Goal: Task Accomplishment & Management: Manage account settings

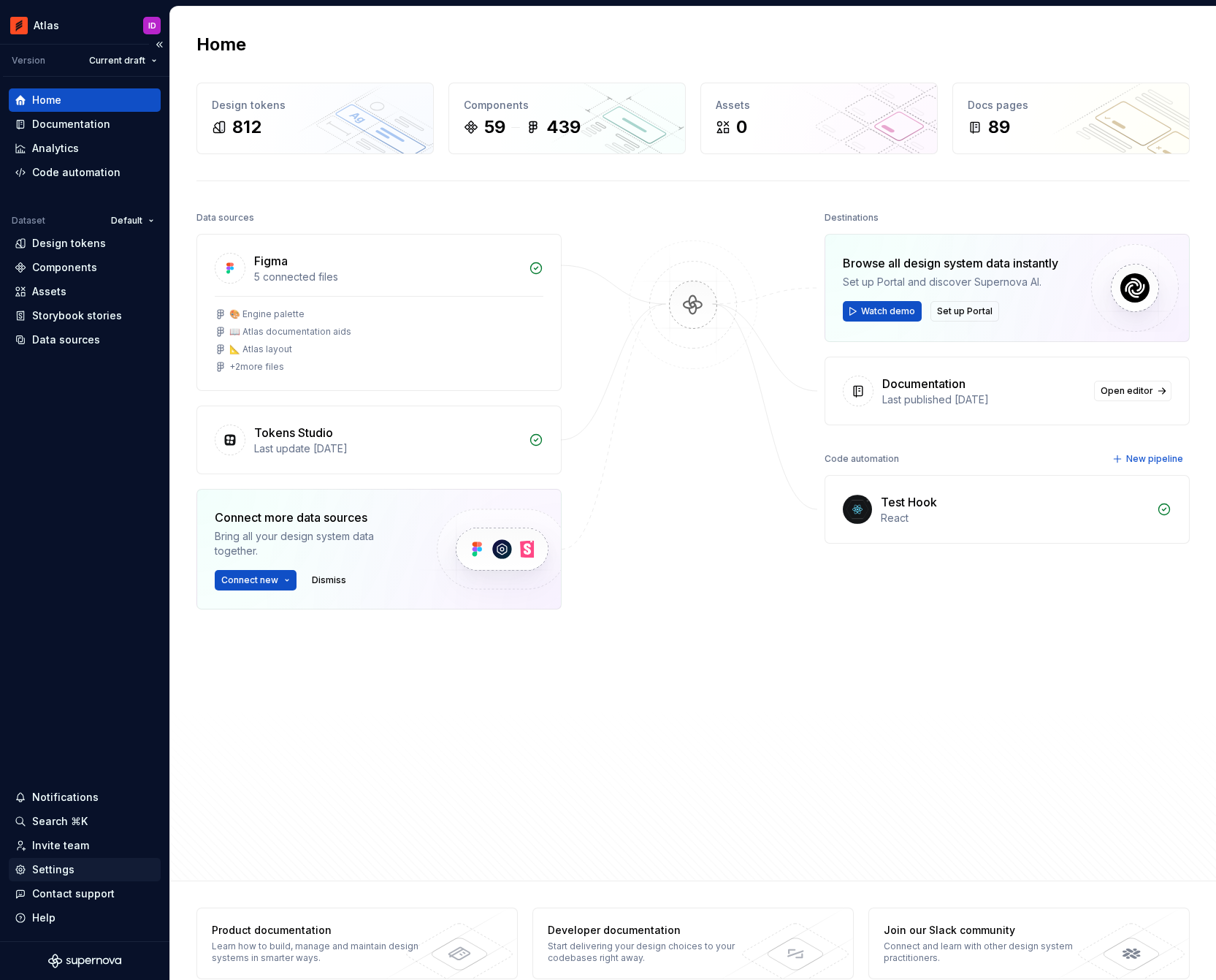
click at [65, 866] on div "Settings" at bounding box center [53, 868] width 43 height 14
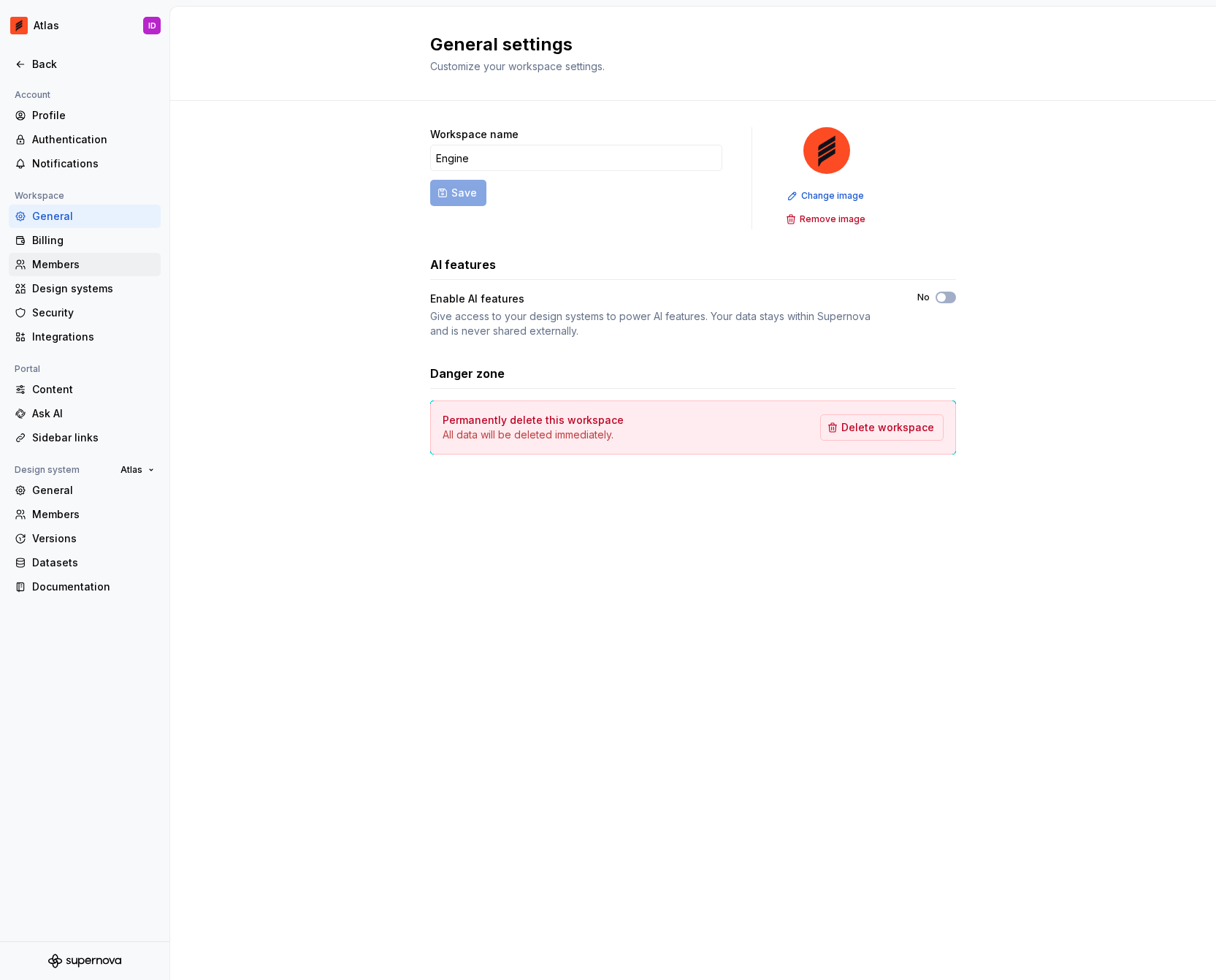
click at [83, 253] on div "Members" at bounding box center [84, 264] width 152 height 24
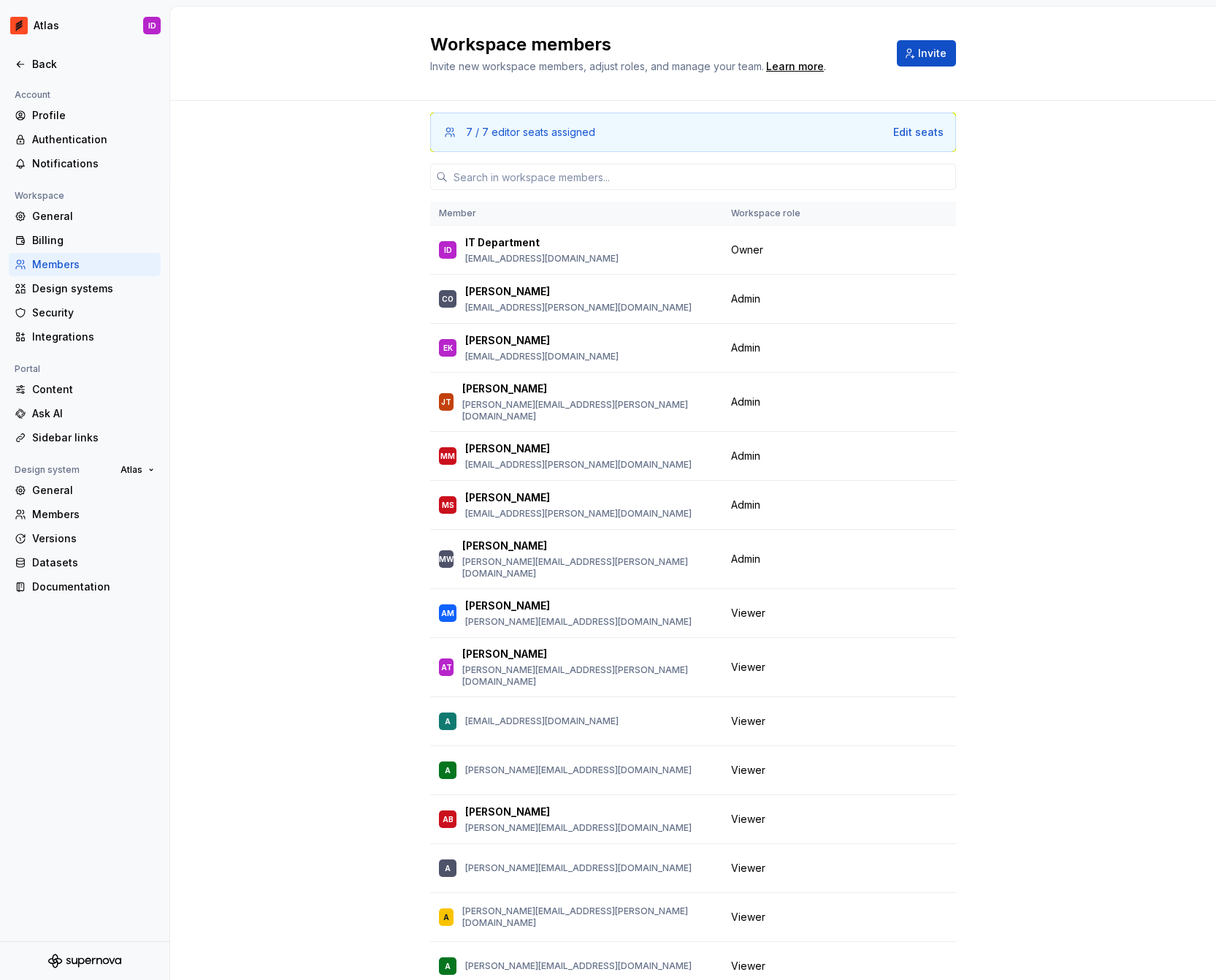
click at [316, 177] on div "7 / 7 editor seats assigned Edit seats Member Workspace role ID IT Department […" at bounding box center [694, 587] width 1046 height 973
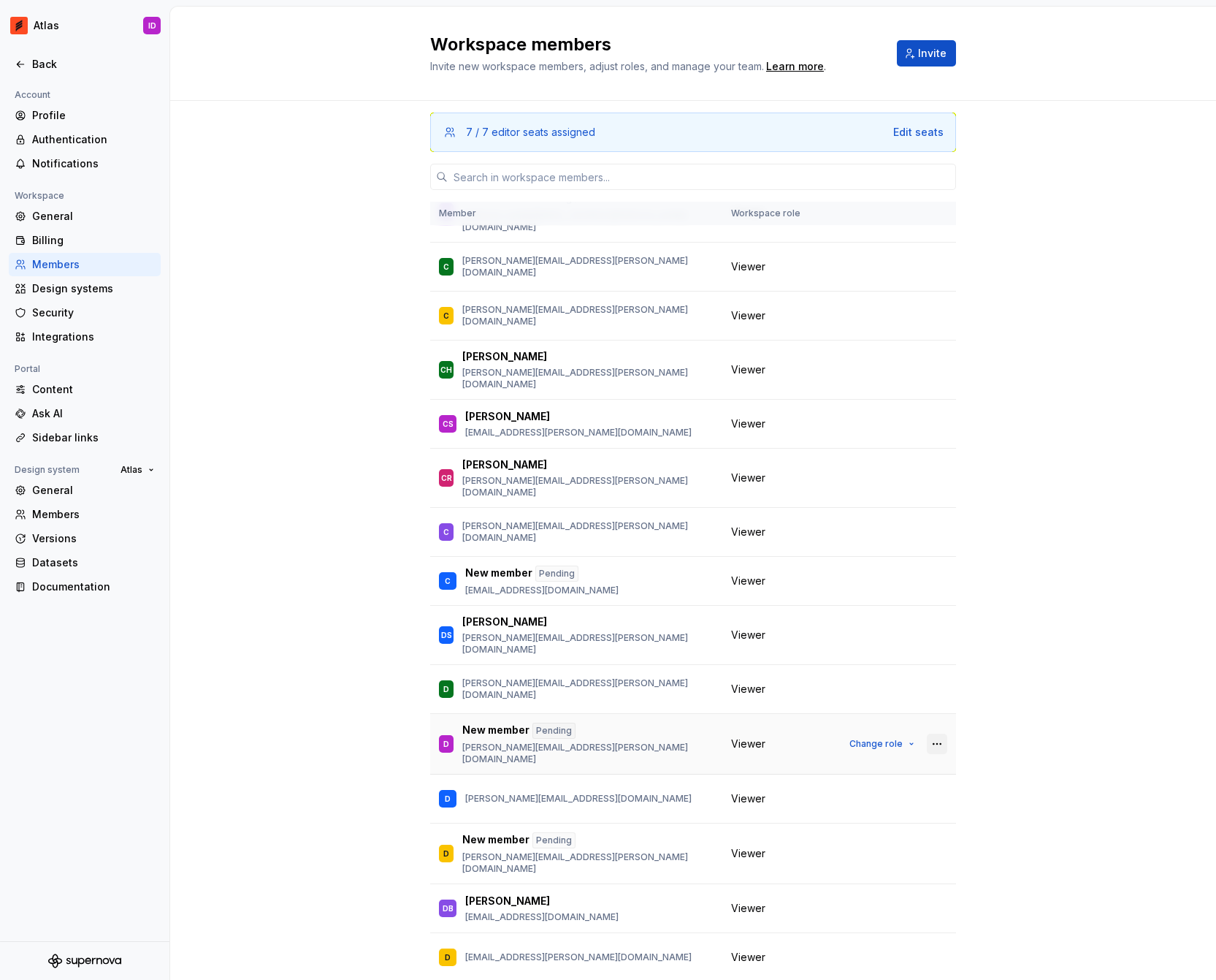
click at [927, 734] on button "button" at bounding box center [937, 744] width 21 height 21
click at [897, 734] on button "Change role" at bounding box center [881, 744] width 78 height 21
click at [1050, 594] on div "7 / 7 editor seats assigned Edit seats Member Workspace role ID IT Department […" at bounding box center [694, 587] width 1046 height 973
click at [930, 734] on button "button" at bounding box center [937, 744] width 21 height 21
click at [1044, 622] on div "7 / 7 editor seats assigned Edit seats Member Workspace role ID IT Department […" at bounding box center [694, 587] width 1046 height 973
